Goal: Information Seeking & Learning: Learn about a topic

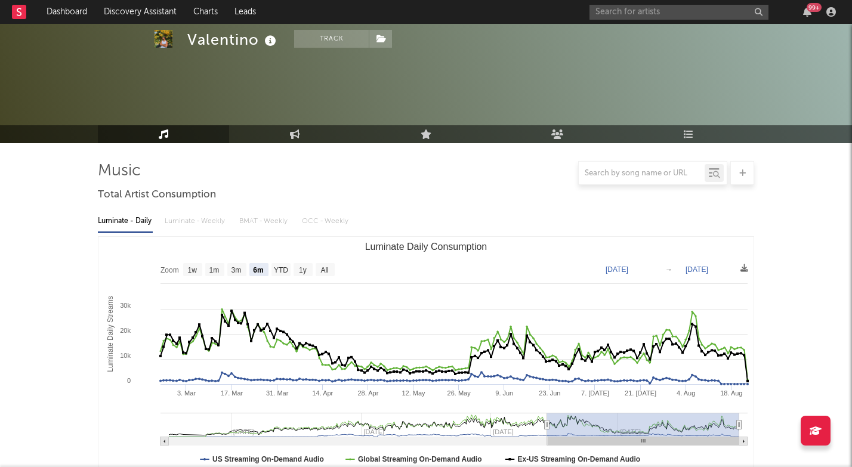
select select "6m"
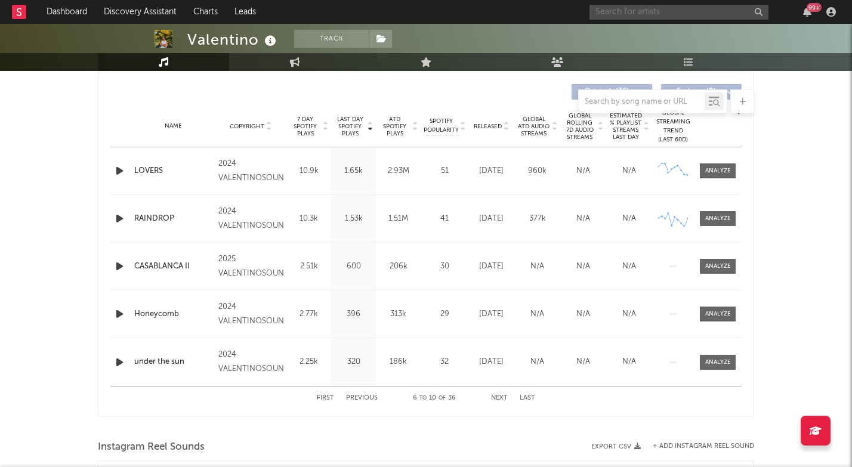
scroll to position [449, 0]
click at [630, 14] on input "text" at bounding box center [679, 12] width 179 height 15
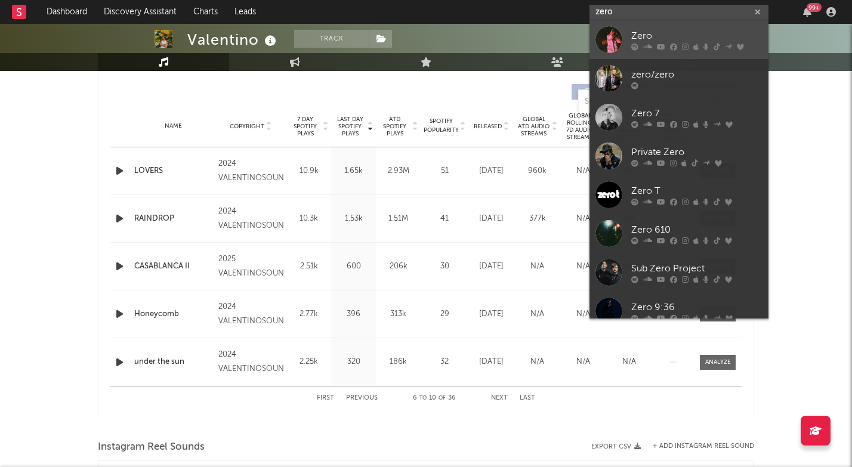
type input "zero"
click at [627, 34] on link "Zero" at bounding box center [679, 39] width 179 height 39
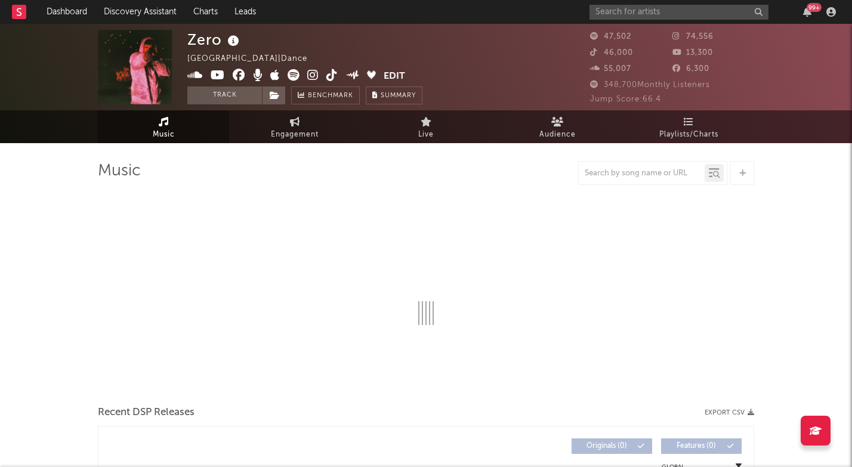
select select "6m"
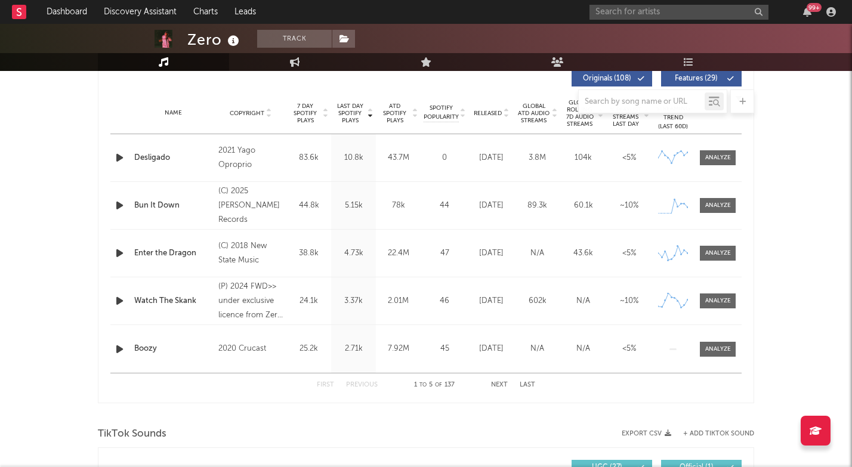
scroll to position [244, 0]
